Goal: Task Accomplishment & Management: Use online tool/utility

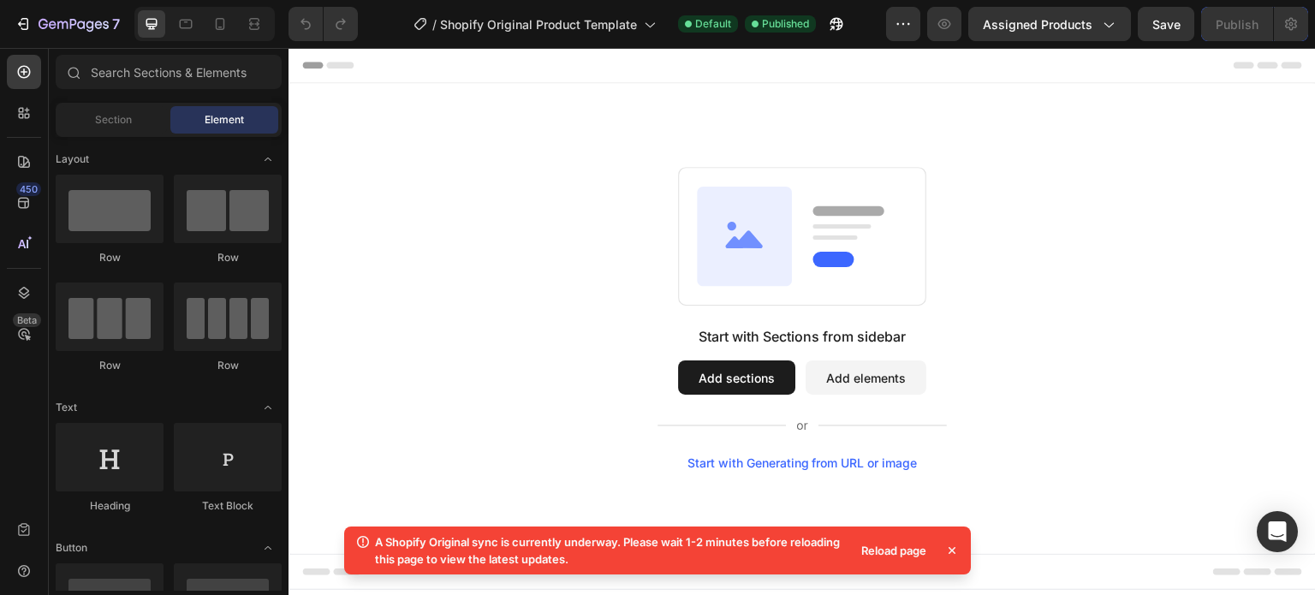
click at [842, 373] on button "Add elements" at bounding box center [866, 377] width 121 height 34
click at [908, 381] on button "Add elements" at bounding box center [866, 377] width 121 height 34
click at [109, 119] on span "Section" at bounding box center [113, 119] width 37 height 15
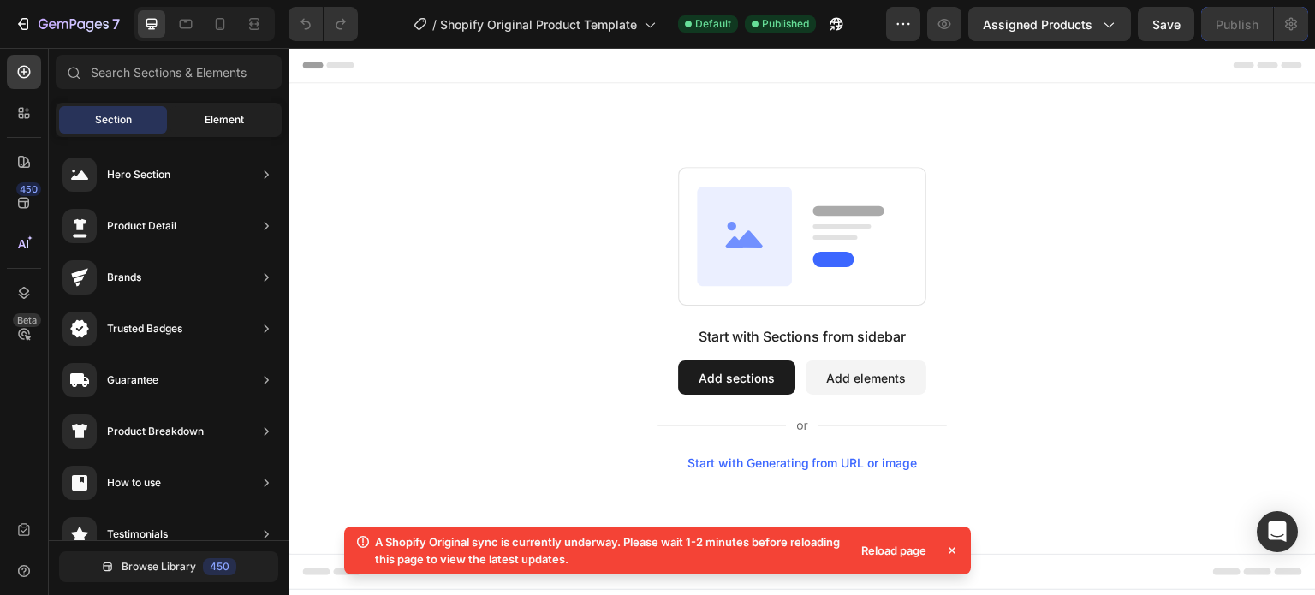
click at [237, 127] on span "Element" at bounding box center [224, 119] width 39 height 15
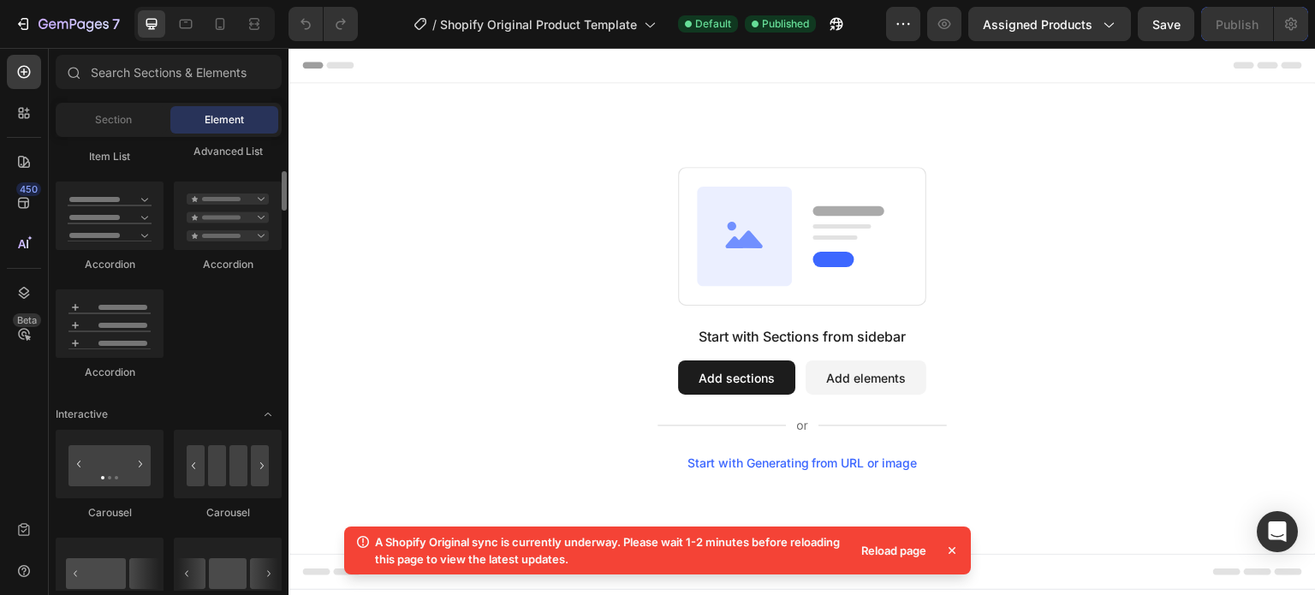
scroll to position [1541, 0]
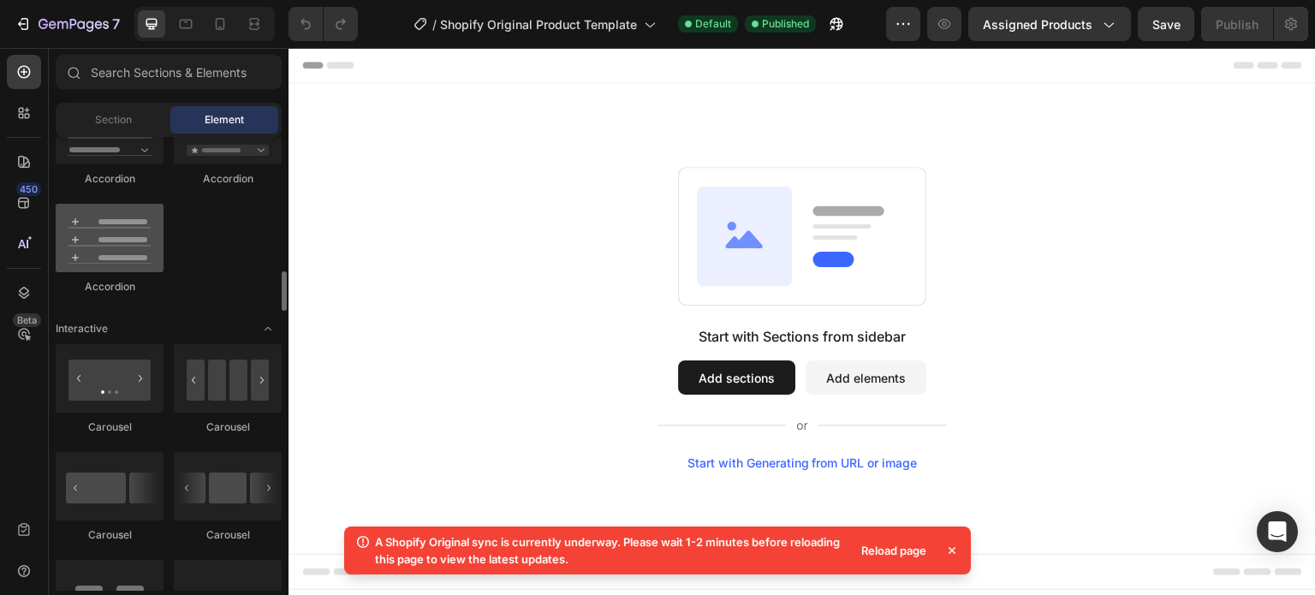
click at [123, 238] on div at bounding box center [110, 238] width 108 height 68
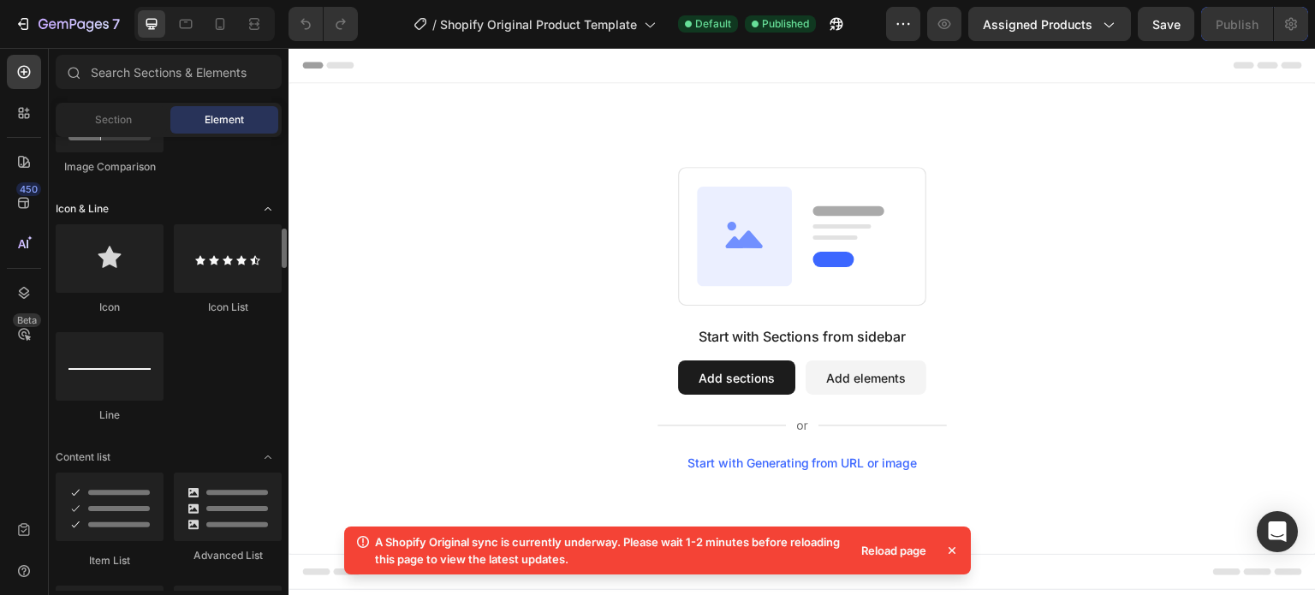
scroll to position [966, 0]
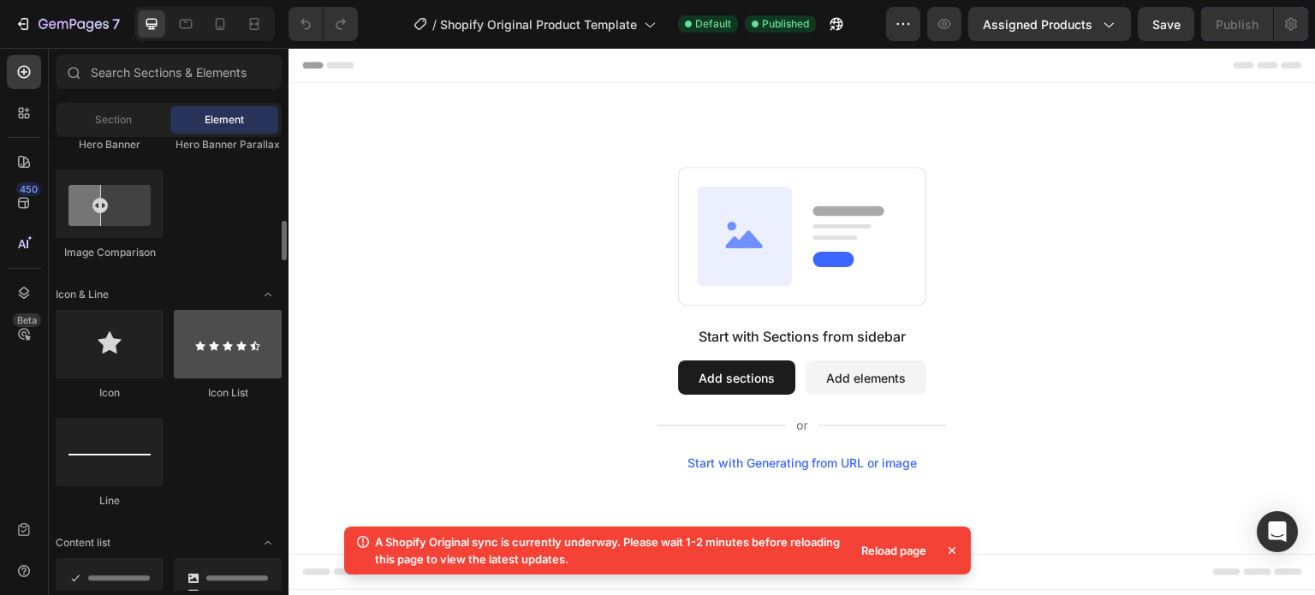
click at [221, 345] on div at bounding box center [228, 344] width 108 height 68
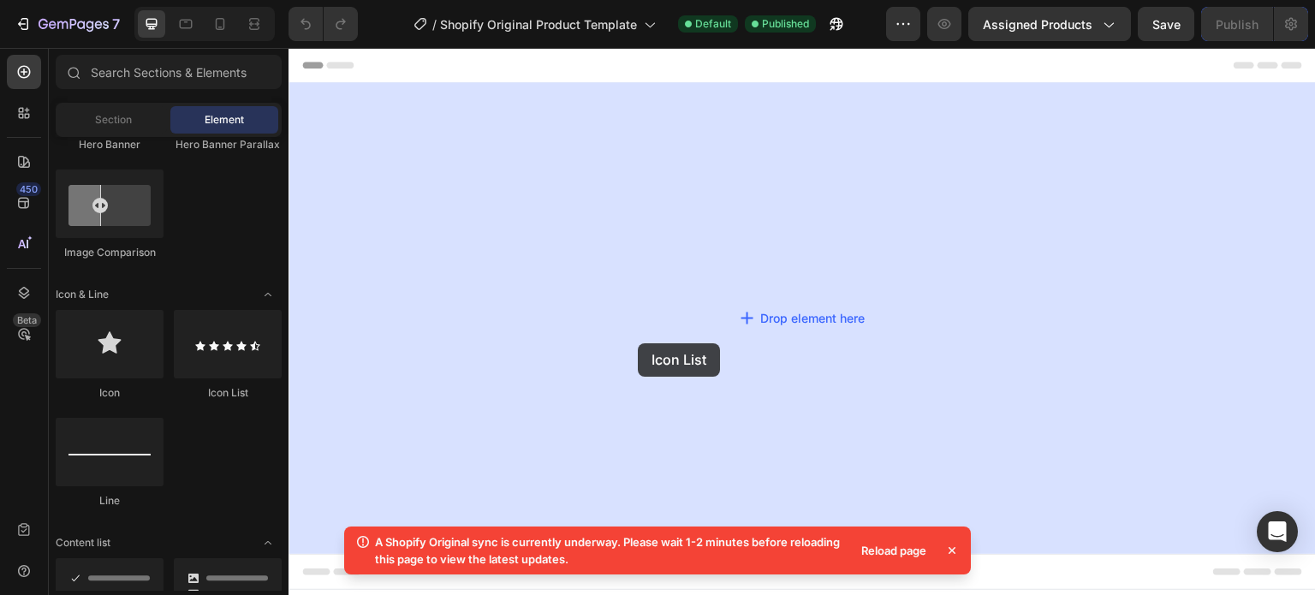
drag, startPoint x: 502, startPoint y: 407, endPoint x: 658, endPoint y: 344, distance: 168.7
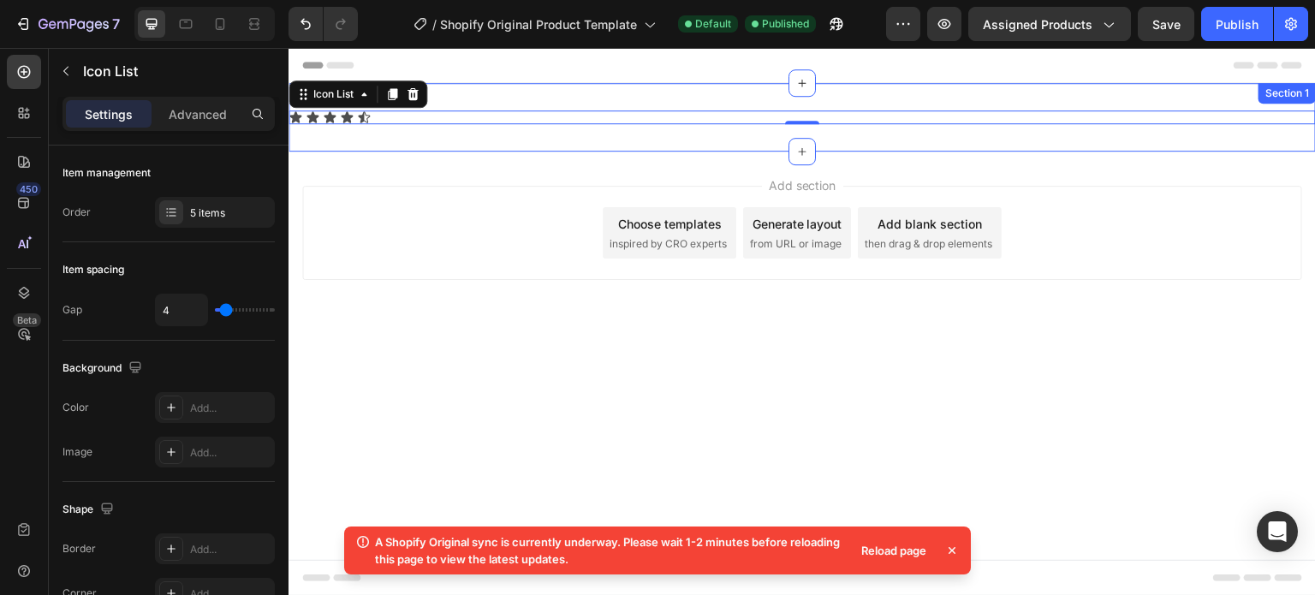
click at [329, 124] on div "Icon Icon Icon Icon Icon Icon List 0 Section 1" at bounding box center [802, 117] width 1027 height 68
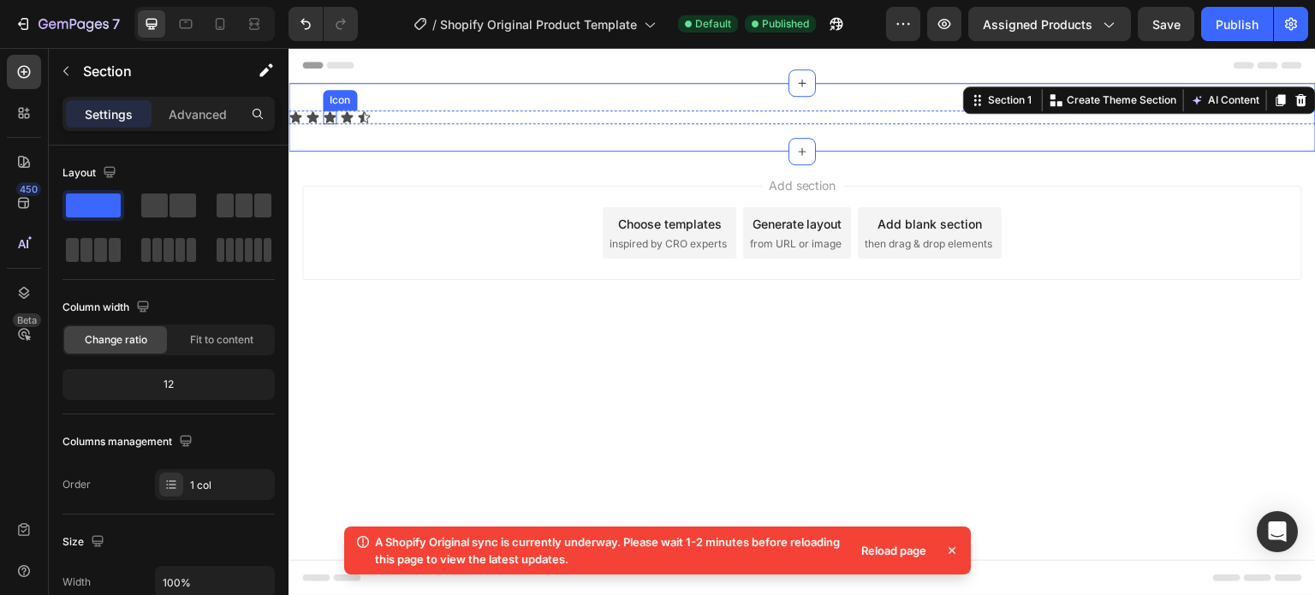
click at [331, 119] on icon at bounding box center [330, 116] width 12 height 11
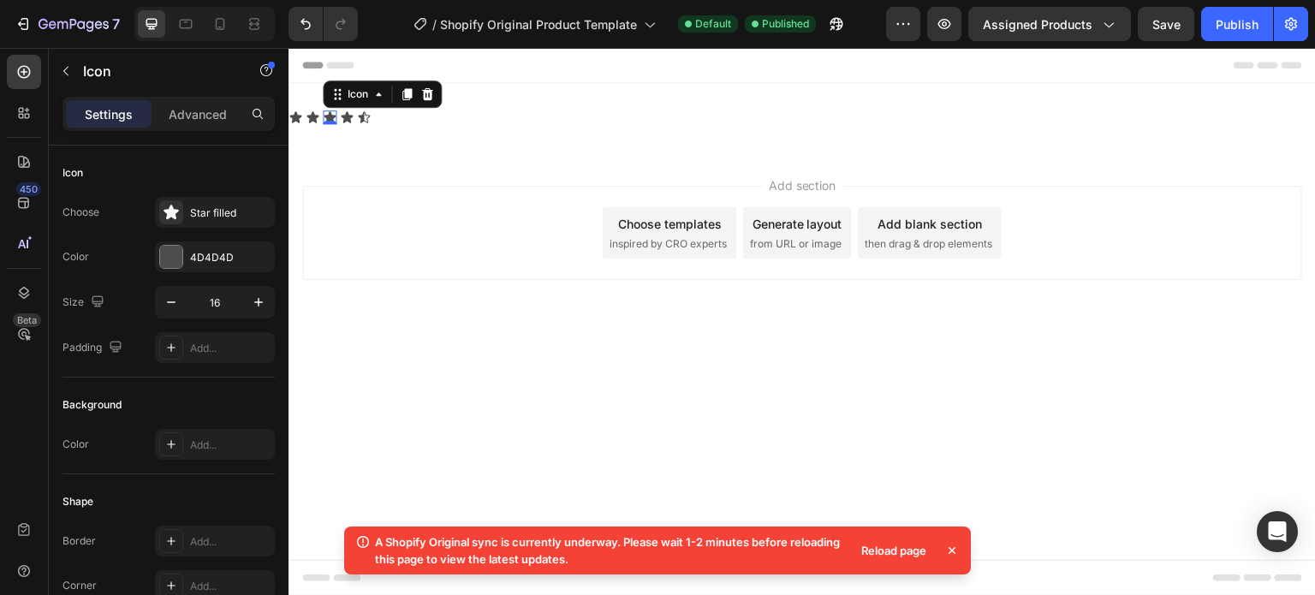
click at [331, 119] on div "0" at bounding box center [329, 124] width 17 height 14
click at [181, 133] on div "Settings Advanced" at bounding box center [169, 121] width 240 height 49
click at [185, 116] on p "Advanced" at bounding box center [198, 114] width 58 height 18
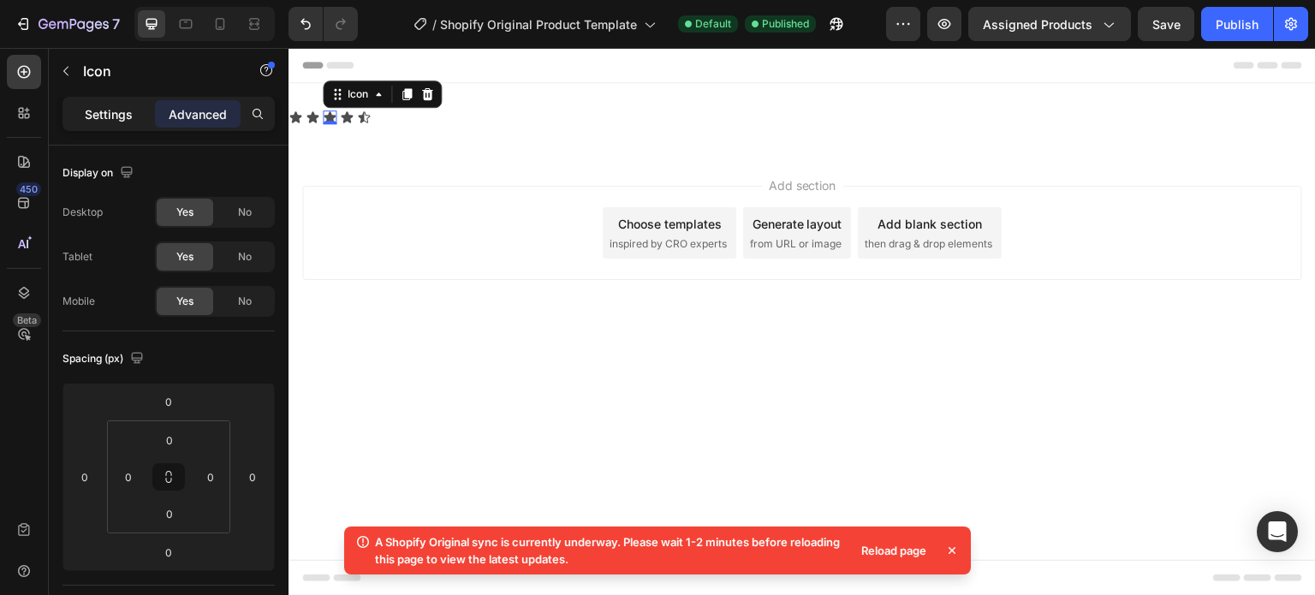
click at [132, 105] on p "Settings" at bounding box center [109, 114] width 48 height 18
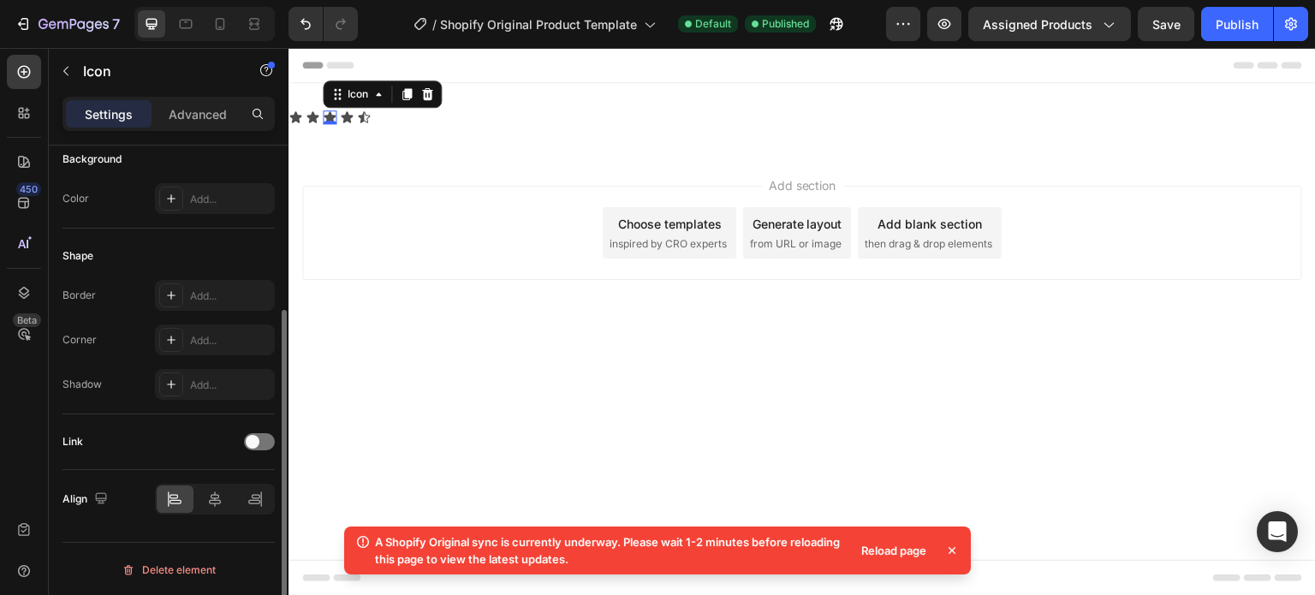
scroll to position [0, 0]
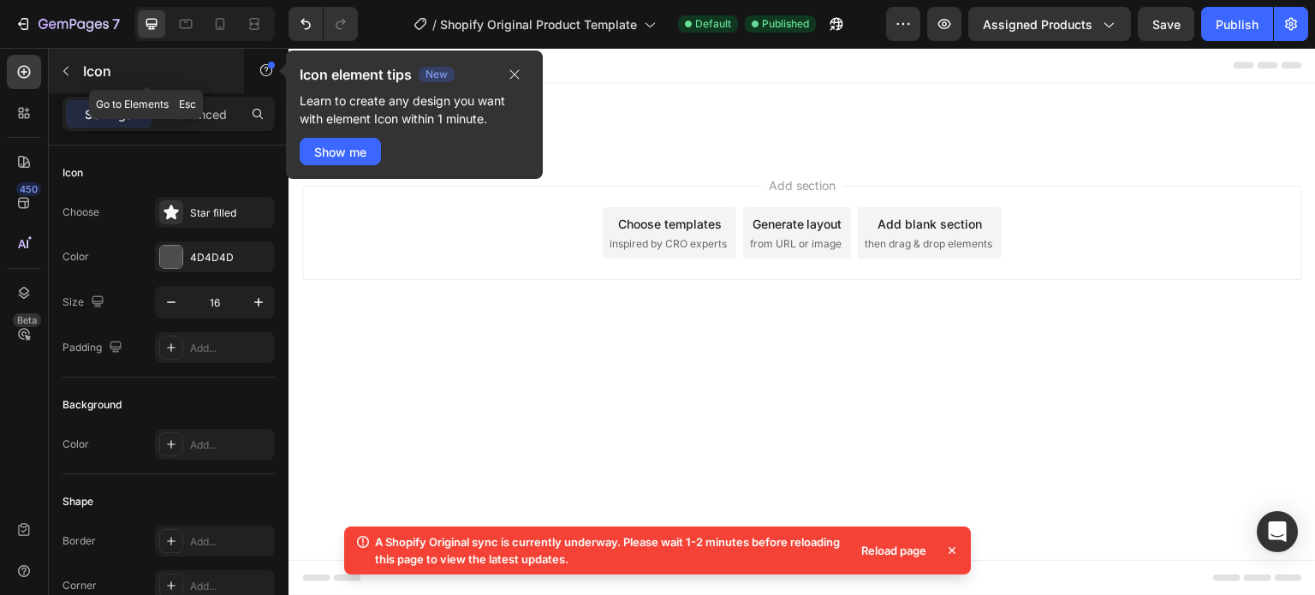
click at [74, 67] on button "button" at bounding box center [65, 70] width 27 height 27
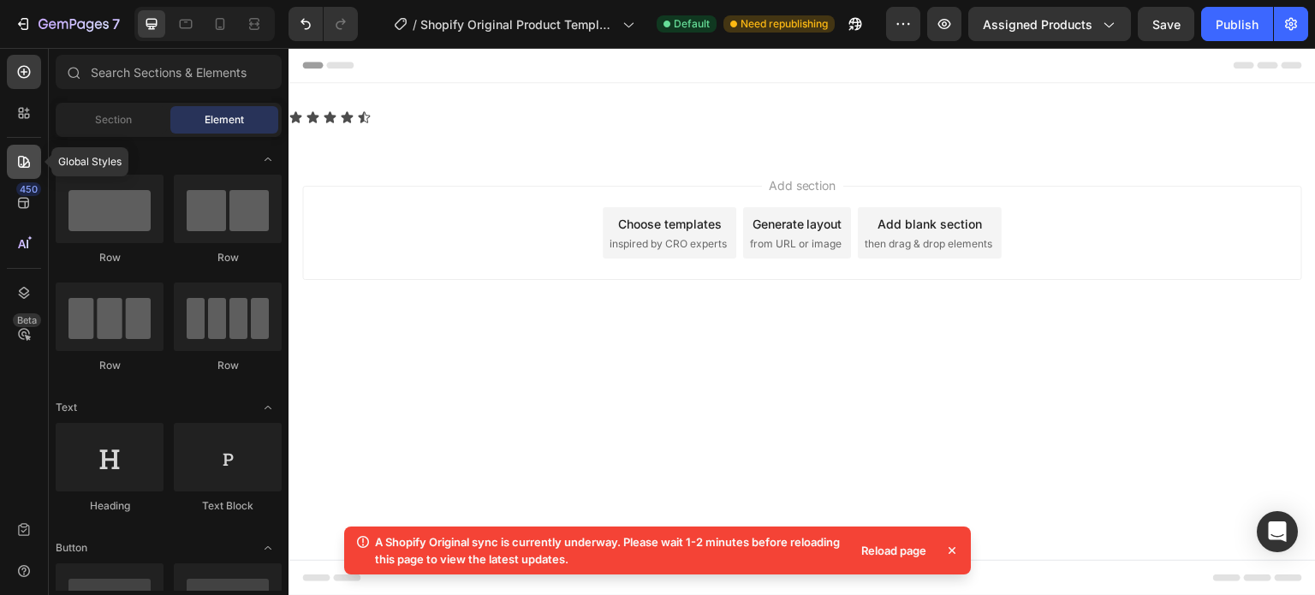
click at [21, 157] on icon at bounding box center [24, 162] width 12 height 12
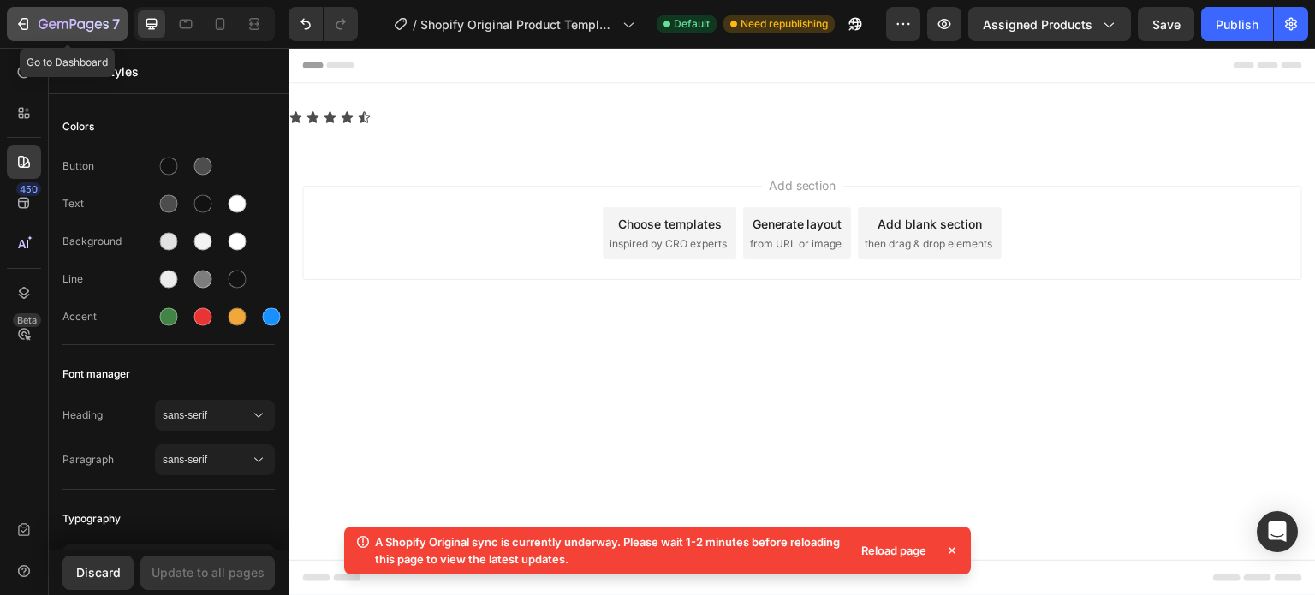
click at [23, 26] on icon "button" at bounding box center [23, 23] width 17 height 17
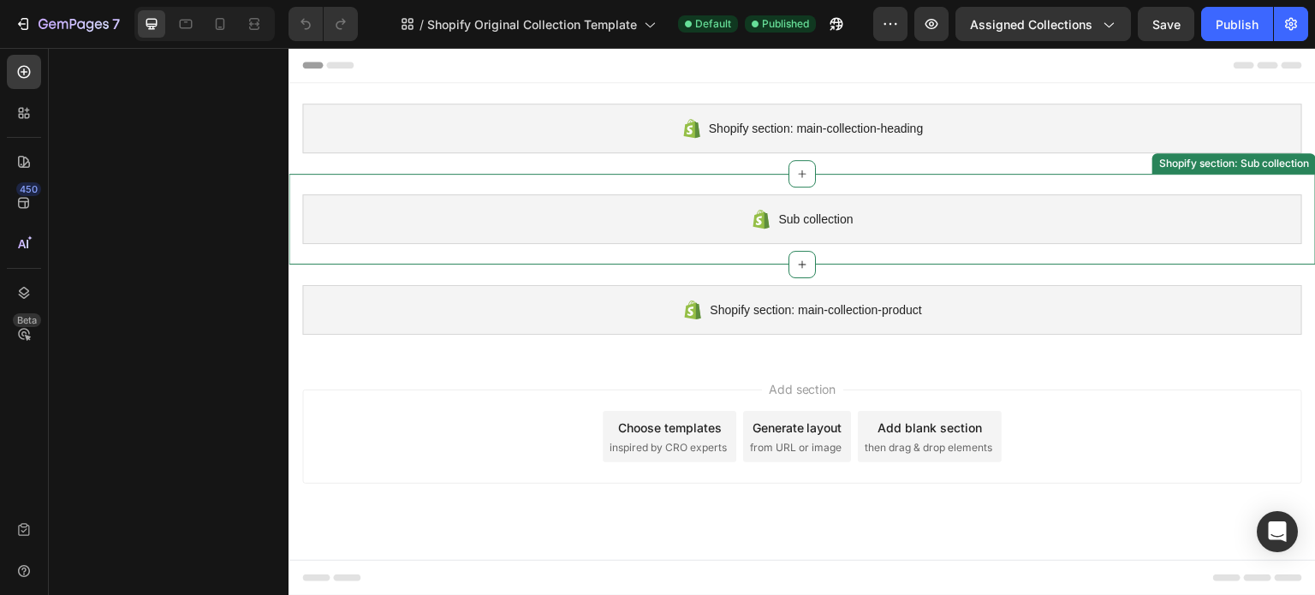
click at [686, 216] on div "Sub collection" at bounding box center [802, 219] width 1000 height 50
